Goal: Information Seeking & Learning: Learn about a topic

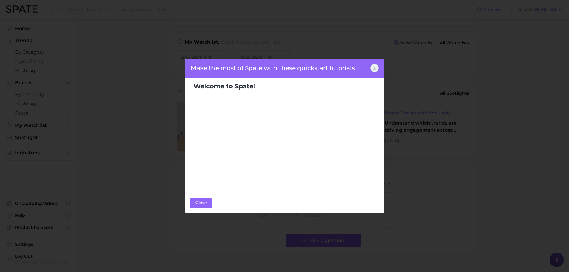
scroll to position [199, 0]
click at [371, 70] on div at bounding box center [374, 68] width 8 height 8
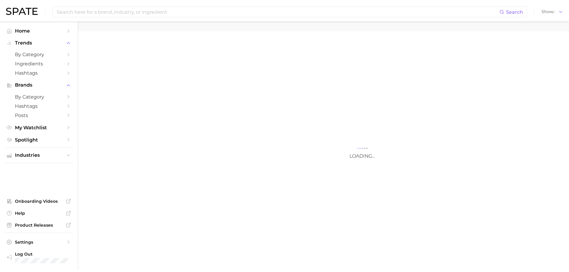
scroll to position [29, 0]
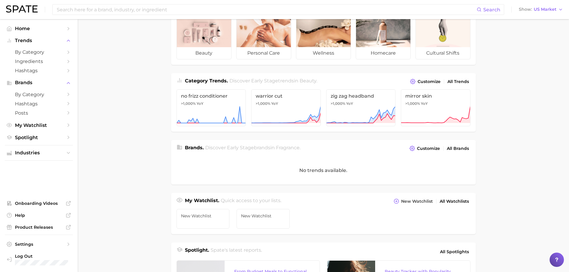
drag, startPoint x: 490, startPoint y: 106, endPoint x: 503, endPoint y: 108, distance: 13.3
click at [490, 106] on main "Industries. Begin your search here. Data update: July 27th, 2025 beauty persona…" at bounding box center [323, 216] width 491 height 452
click at [159, 10] on input at bounding box center [266, 9] width 420 height 10
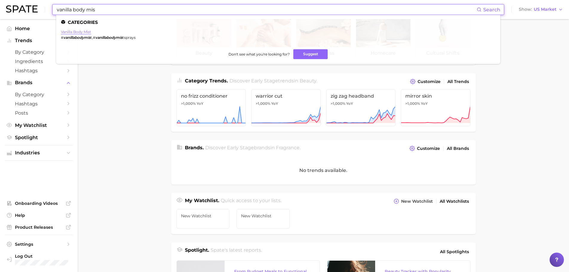
type input "vanilla body mis"
click at [80, 32] on link "vanilla body mist" at bounding box center [76, 32] width 30 height 4
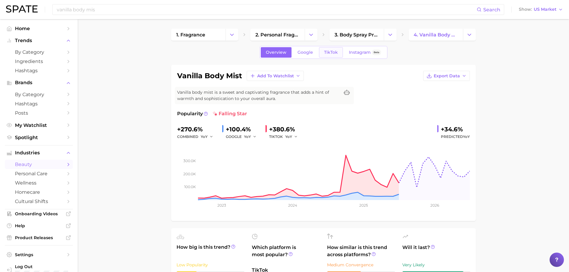
click at [328, 51] on span "TikTok" at bounding box center [331, 52] width 14 height 5
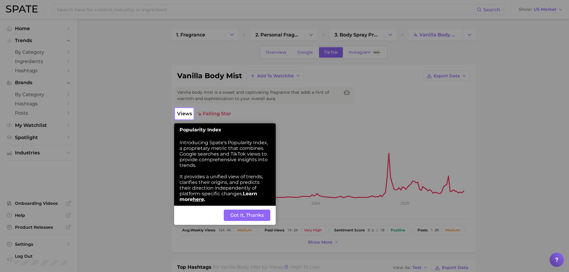
click at [246, 214] on button "Got It, Thanks" at bounding box center [247, 215] width 47 height 11
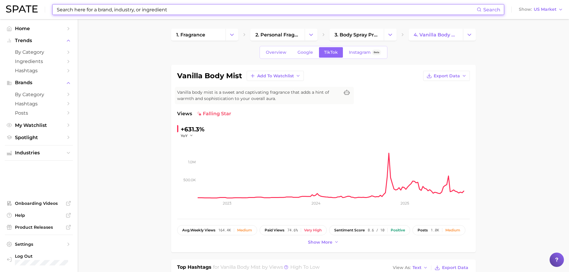
click at [187, 9] on input at bounding box center [266, 9] width 420 height 10
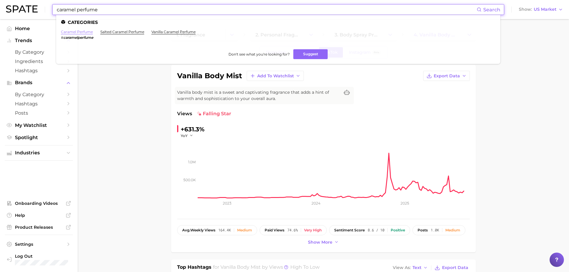
type input "caramel perfume"
click at [76, 32] on link "caramel perfume" at bounding box center [77, 32] width 32 height 4
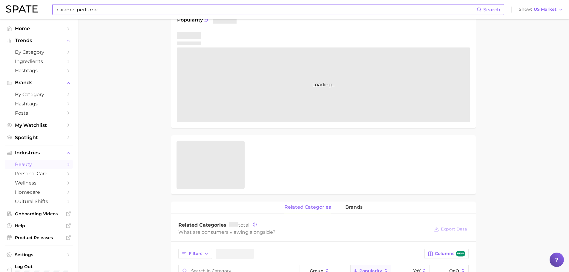
scroll to position [96, 0]
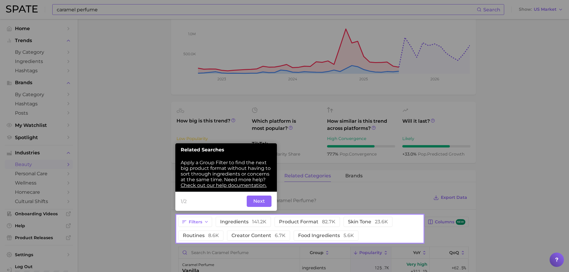
scroll to position [155, 0]
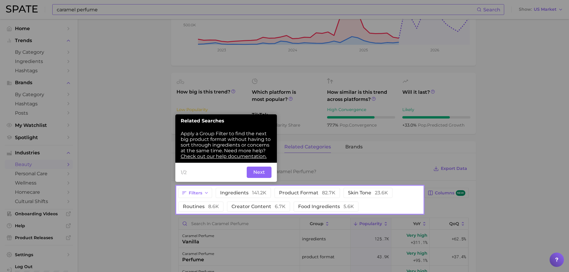
click at [261, 172] on button "Next" at bounding box center [259, 172] width 25 height 11
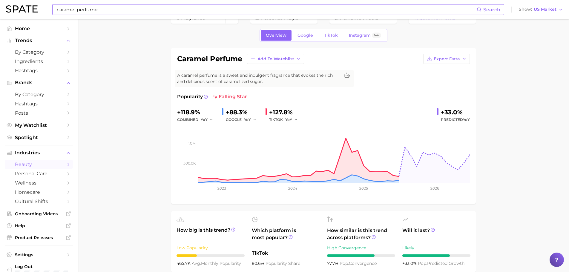
scroll to position [0, 0]
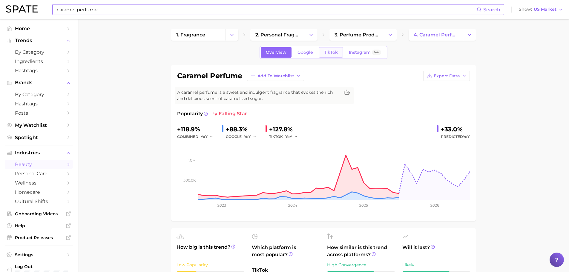
click at [321, 52] on link "TikTok" at bounding box center [331, 52] width 24 height 10
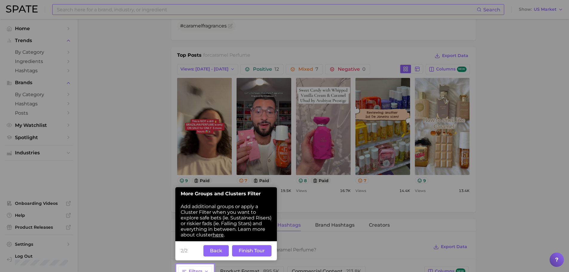
click at [247, 250] on button "Finish Tour" at bounding box center [251, 250] width 39 height 11
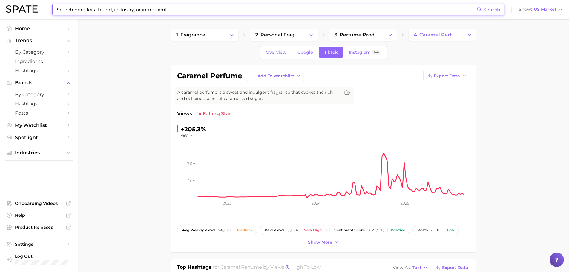
click at [158, 12] on input at bounding box center [266, 9] width 420 height 10
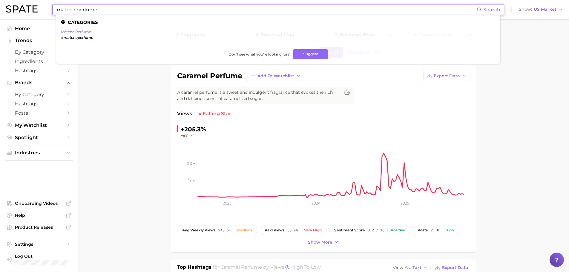
type input "matcha perfume"
click at [74, 33] on link "matcha perfume" at bounding box center [76, 32] width 30 height 4
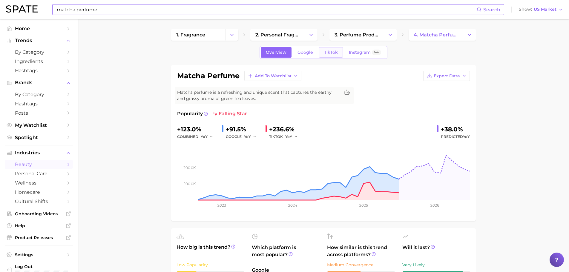
click at [336, 54] on span "TikTok" at bounding box center [331, 52] width 14 height 5
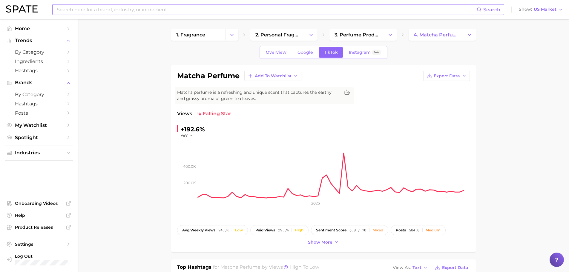
click at [244, 14] on input at bounding box center [266, 9] width 420 height 10
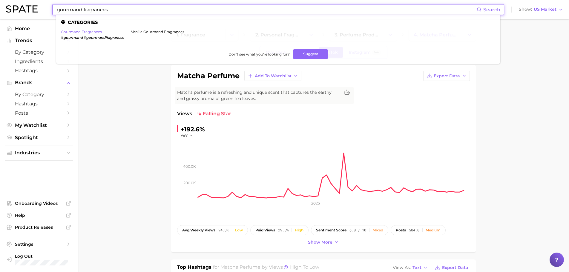
type input "gourmand fragrances"
click at [87, 34] on link "gourmand fragrances" at bounding box center [81, 32] width 41 height 4
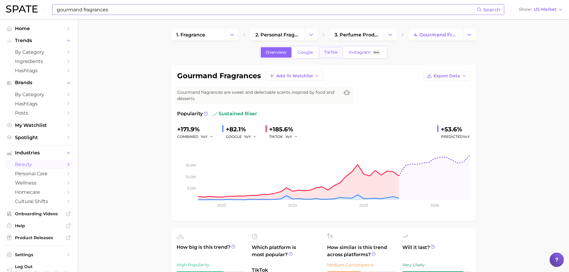
click at [324, 52] on span "TikTok" at bounding box center [331, 52] width 14 height 5
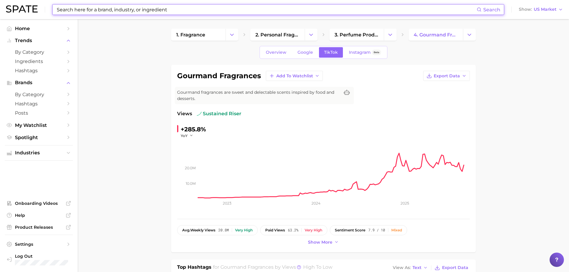
click at [251, 8] on input at bounding box center [266, 9] width 420 height 10
type input "v"
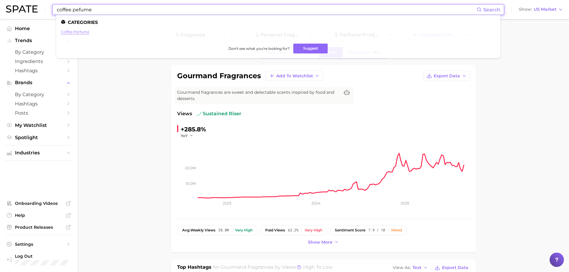
type input "coffee pefume"
click at [81, 31] on link "coffee perfume" at bounding box center [75, 32] width 28 height 4
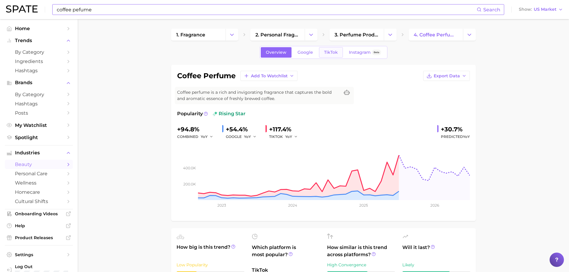
click at [332, 54] on span "TikTok" at bounding box center [331, 52] width 14 height 5
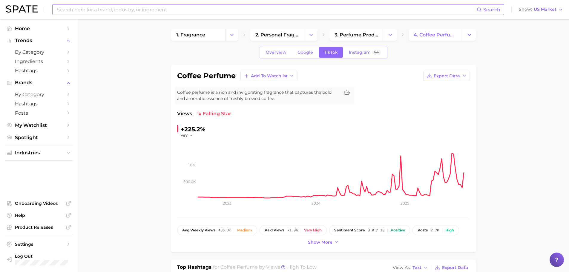
click at [267, 5] on input at bounding box center [266, 9] width 420 height 10
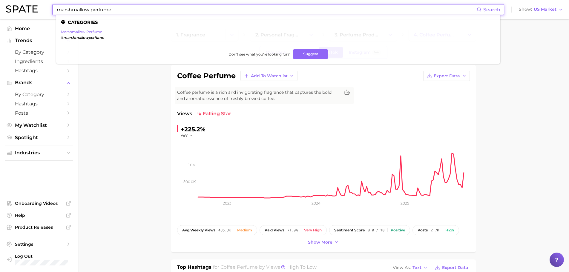
type input "marshmallow perfume"
click at [67, 30] on link "marshmallow perfume" at bounding box center [81, 32] width 41 height 4
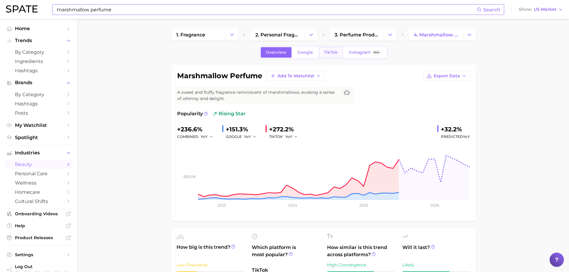
click at [324, 51] on span "TikTok" at bounding box center [331, 52] width 14 height 5
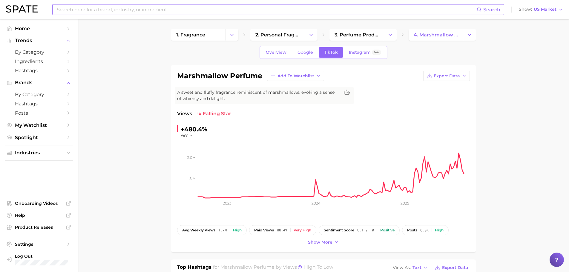
click at [165, 10] on input at bounding box center [266, 9] width 420 height 10
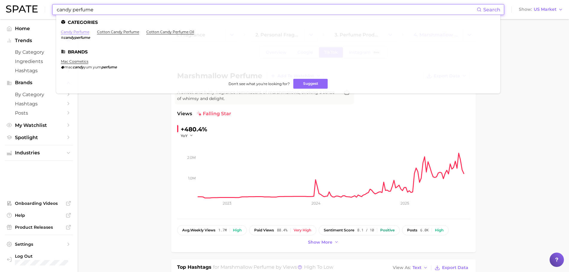
type input "candy perfume"
click at [61, 33] on link "candy perfume" at bounding box center [75, 32] width 28 height 4
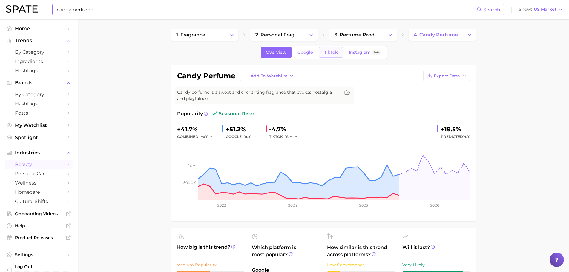
click at [332, 52] on span "TikTok" at bounding box center [331, 52] width 14 height 5
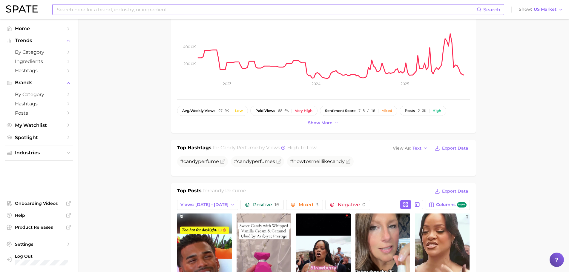
click at [158, 5] on input at bounding box center [266, 9] width 420 height 10
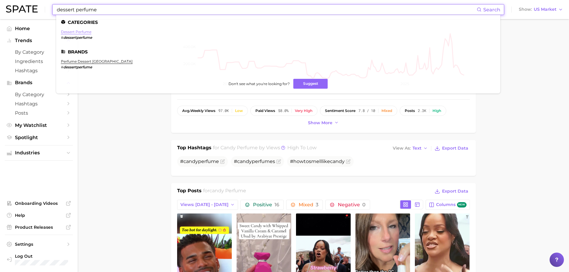
type input "dessert perfume"
click at [87, 31] on link "dessert perfume" at bounding box center [76, 32] width 30 height 4
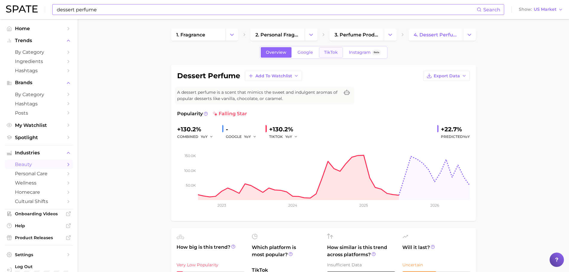
click at [325, 47] on link "TikTok" at bounding box center [331, 52] width 24 height 10
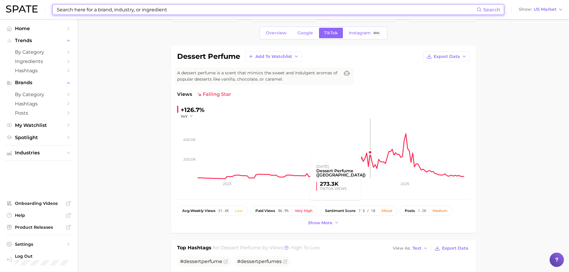
scroll to position [30, 0]
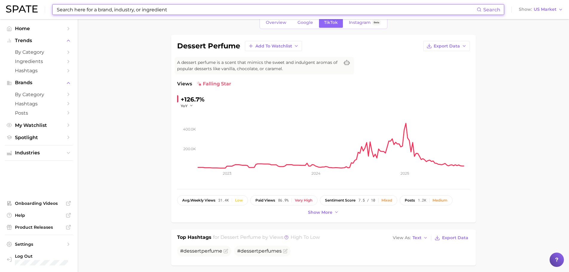
click at [120, 7] on input at bounding box center [266, 9] width 420 height 10
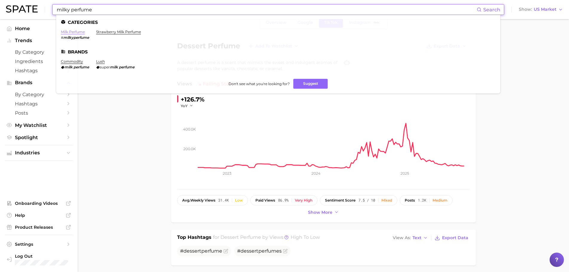
type input "milky perfume"
click at [82, 33] on link "milk perfume" at bounding box center [73, 32] width 24 height 4
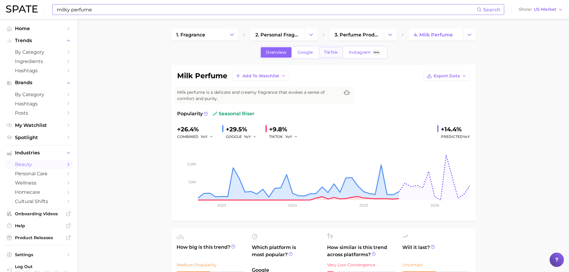
click at [336, 51] on span "TikTok" at bounding box center [331, 52] width 14 height 5
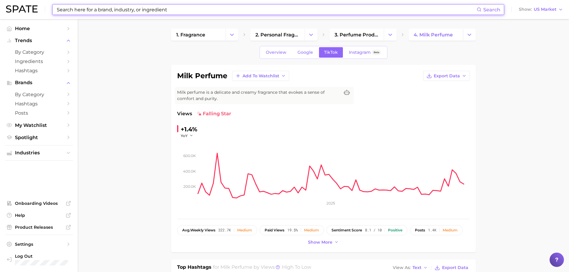
click at [190, 8] on input at bounding box center [266, 9] width 420 height 10
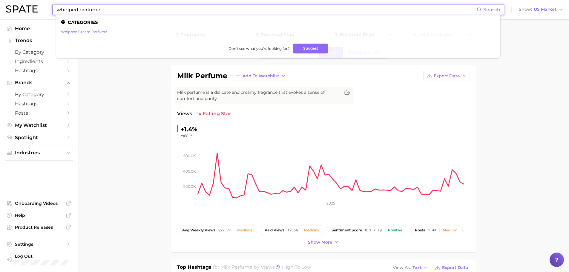
type input "whipped perfume"
click at [100, 31] on link "whipped cream perfume" at bounding box center [84, 32] width 46 height 4
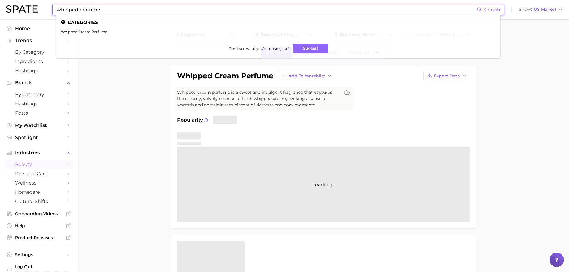
click at [87, 9] on input "whipped perfume" at bounding box center [266, 9] width 420 height 10
click at [87, 34] on ul "whipped cream perfume" at bounding box center [278, 34] width 434 height 9
click at [87, 33] on link "whipped cream perfume" at bounding box center [84, 32] width 46 height 4
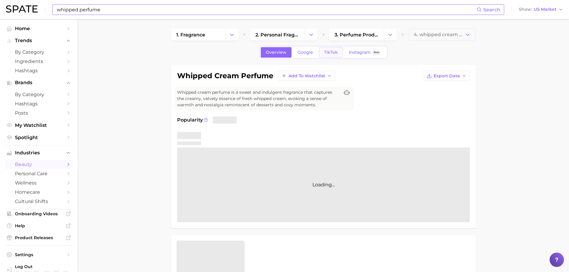
click at [322, 52] on link "TikTok" at bounding box center [331, 52] width 24 height 10
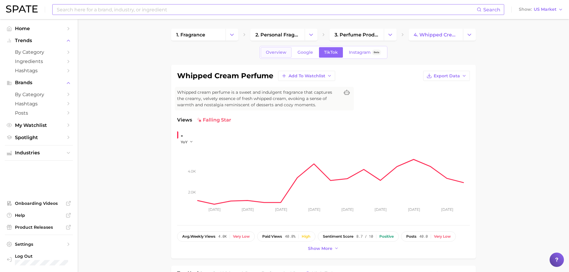
click at [279, 52] on span "Overview" at bounding box center [276, 52] width 21 height 5
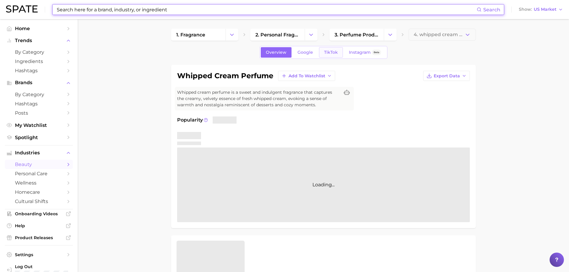
click at [327, 51] on span "TikTok" at bounding box center [331, 52] width 14 height 5
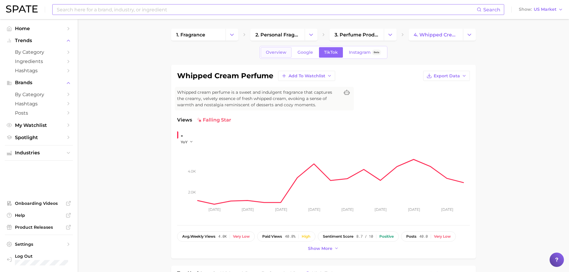
click at [263, 54] on link "Overview" at bounding box center [276, 52] width 31 height 10
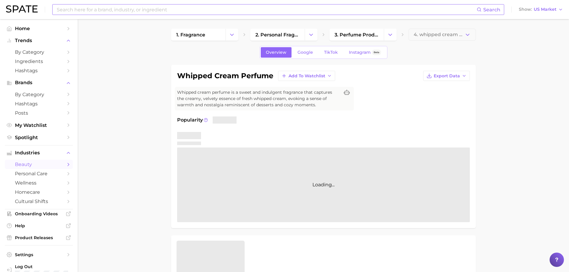
type input "whipped perfume"
